Goal: Information Seeking & Learning: Learn about a topic

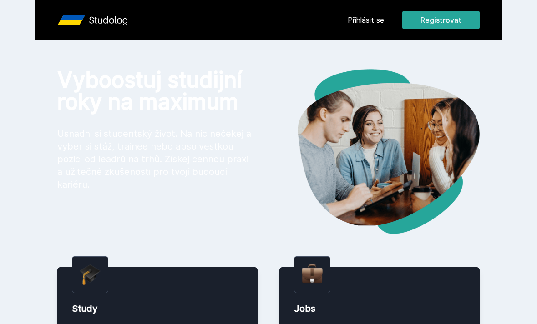
click at [370, 21] on link "Přihlásit se" at bounding box center [366, 20] width 36 height 11
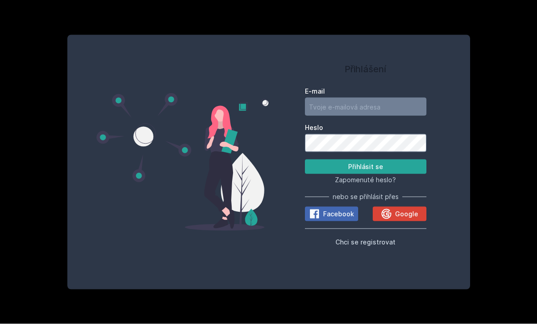
scroll to position [1, 0]
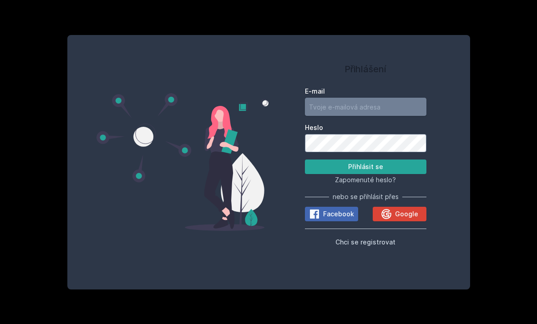
click at [358, 116] on input "E-mail" at bounding box center [365, 107] width 121 height 18
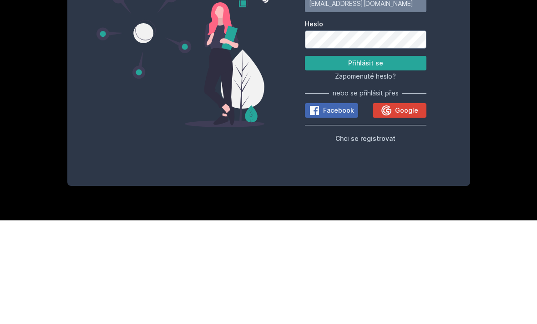
click at [393, 160] on button "Přihlásit se" at bounding box center [365, 167] width 121 height 15
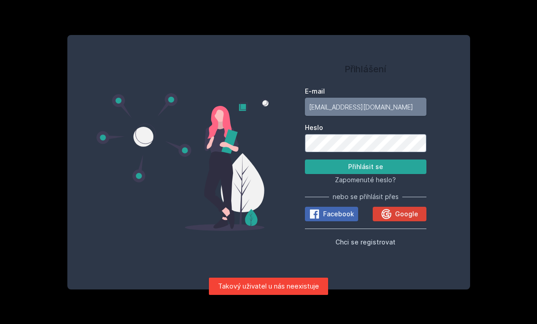
click at [366, 98] on input "[EMAIL_ADDRESS][DOMAIN_NAME]" at bounding box center [365, 107] width 121 height 18
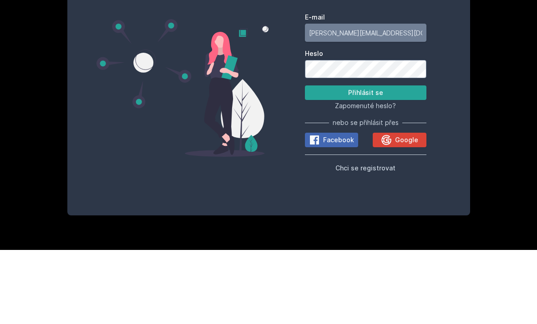
type input "[PERSON_NAME][EMAIL_ADDRESS][DOMAIN_NAME]"
click at [379, 160] on button "Přihlásit se" at bounding box center [365, 167] width 121 height 15
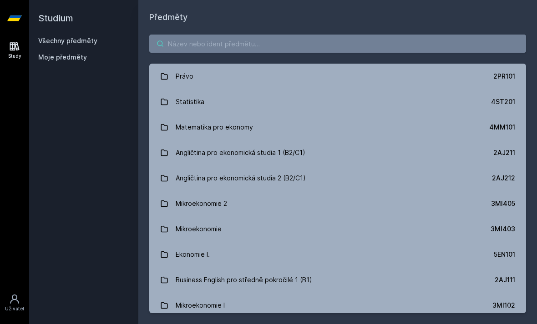
click at [363, 35] on input "search" at bounding box center [337, 44] width 377 height 18
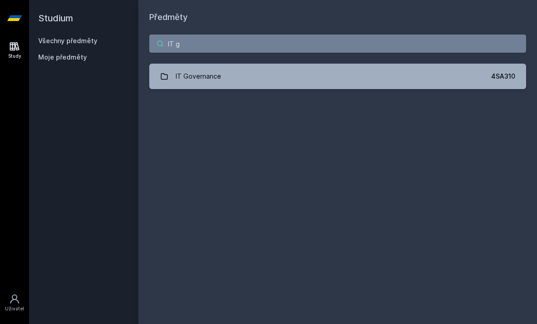
type input "IT g"
click at [276, 64] on link "IT Governance 4SA310" at bounding box center [337, 76] width 377 height 25
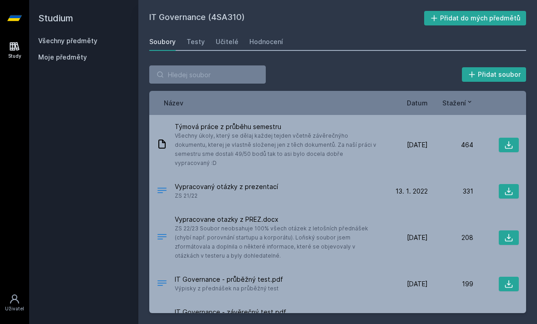
click at [269, 37] on div "Hodnocení" at bounding box center [266, 41] width 34 height 9
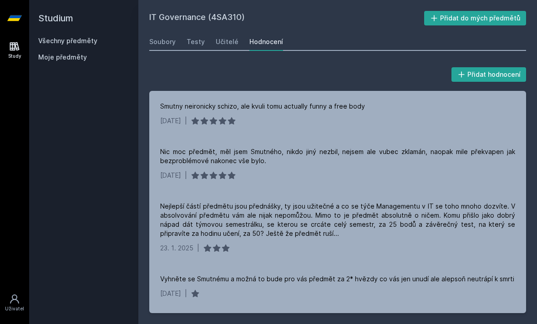
click at [224, 33] on link "Učitelé" at bounding box center [227, 42] width 23 height 18
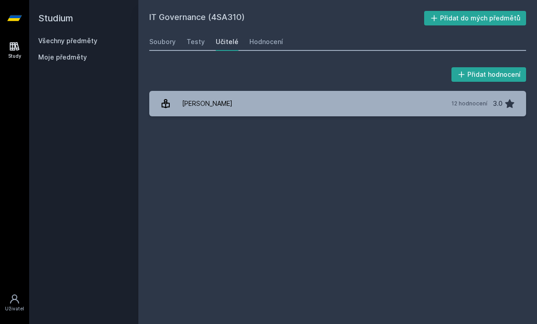
click at [161, 37] on div "Soubory" at bounding box center [162, 41] width 26 height 9
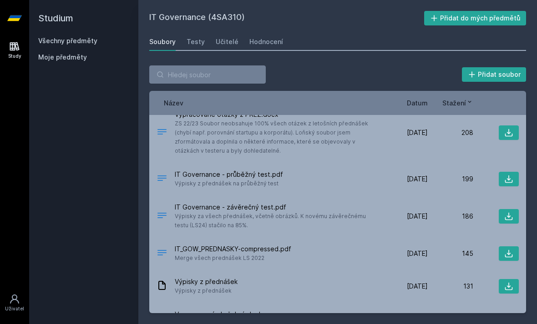
click at [416, 98] on span "Datum" at bounding box center [417, 103] width 21 height 10
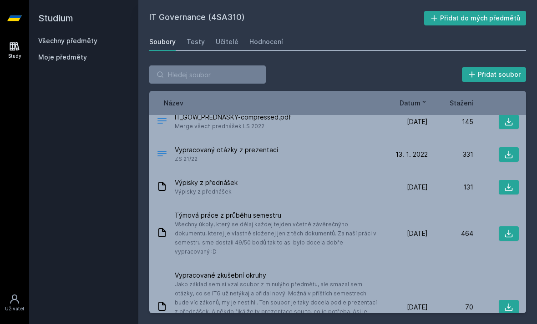
scroll to position [144, 0]
click at [421, 98] on icon at bounding box center [423, 101] width 7 height 7
